Goal: Navigation & Orientation: Go to known website

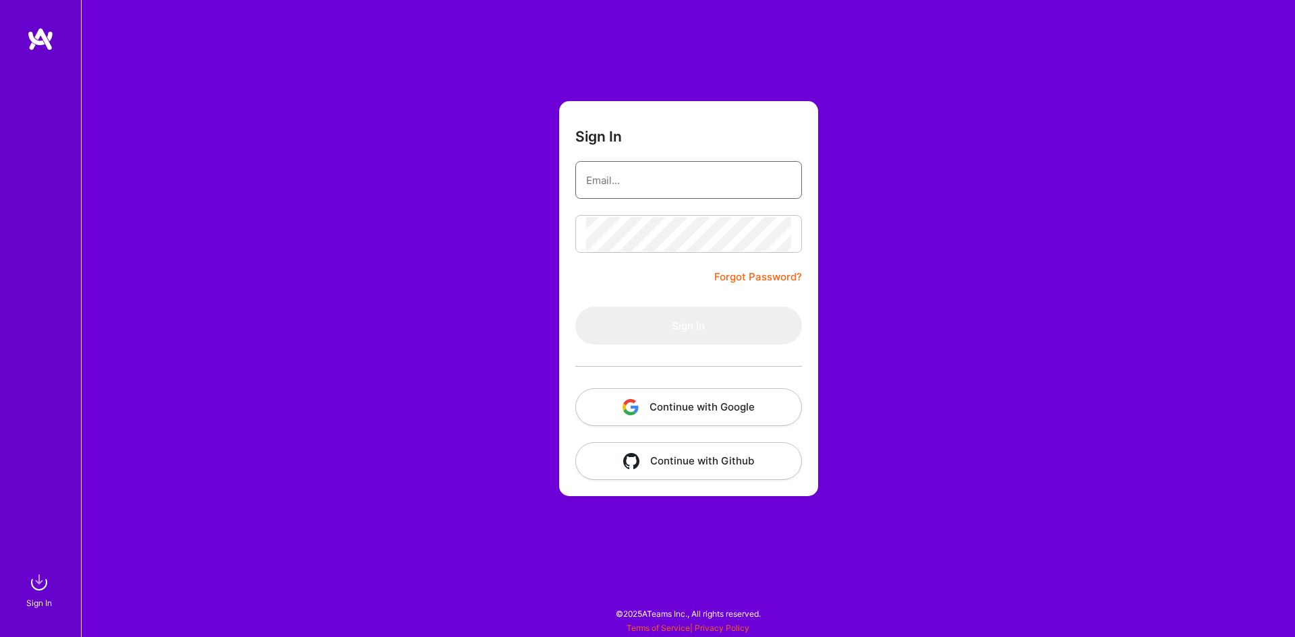
type input "nagarjun.reddipalle@gmail.com"
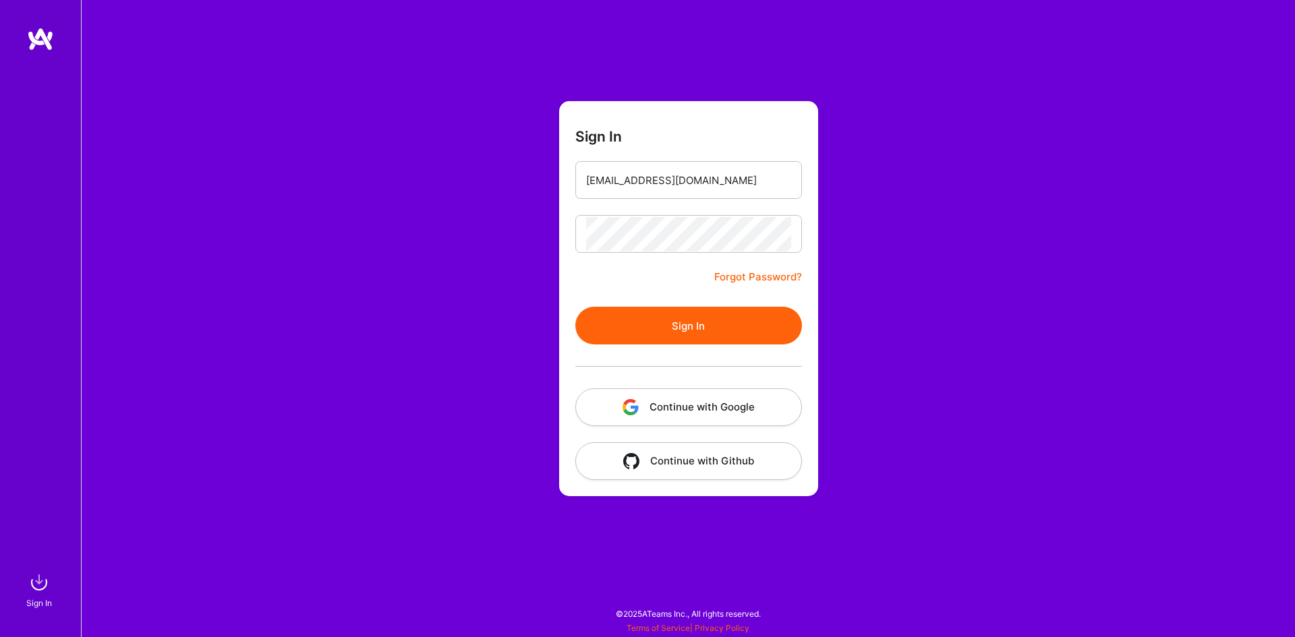
click at [705, 316] on button "Sign In" at bounding box center [688, 326] width 227 height 38
